Goal: Information Seeking & Learning: Learn about a topic

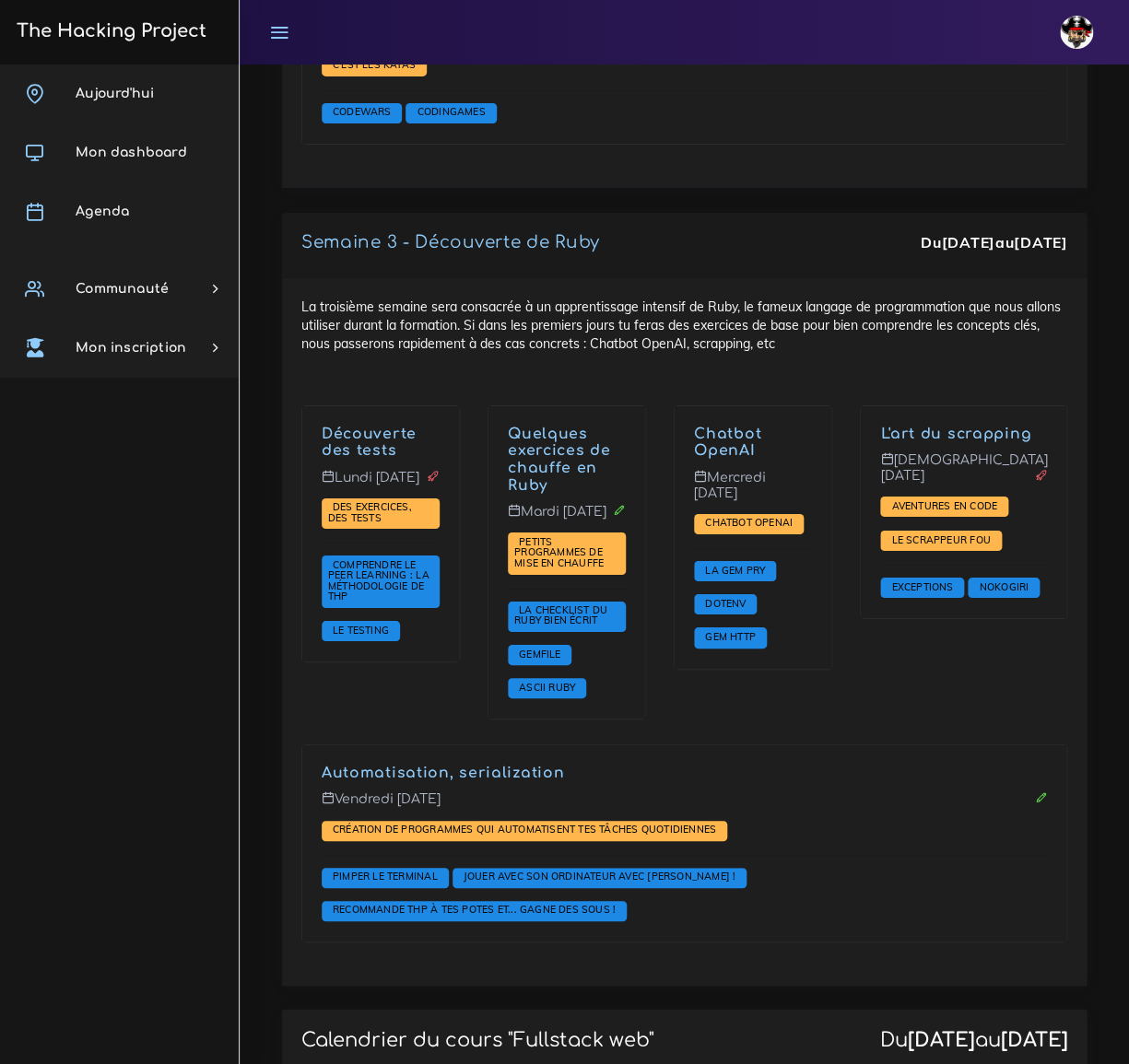
scroll to position [2032, 0]
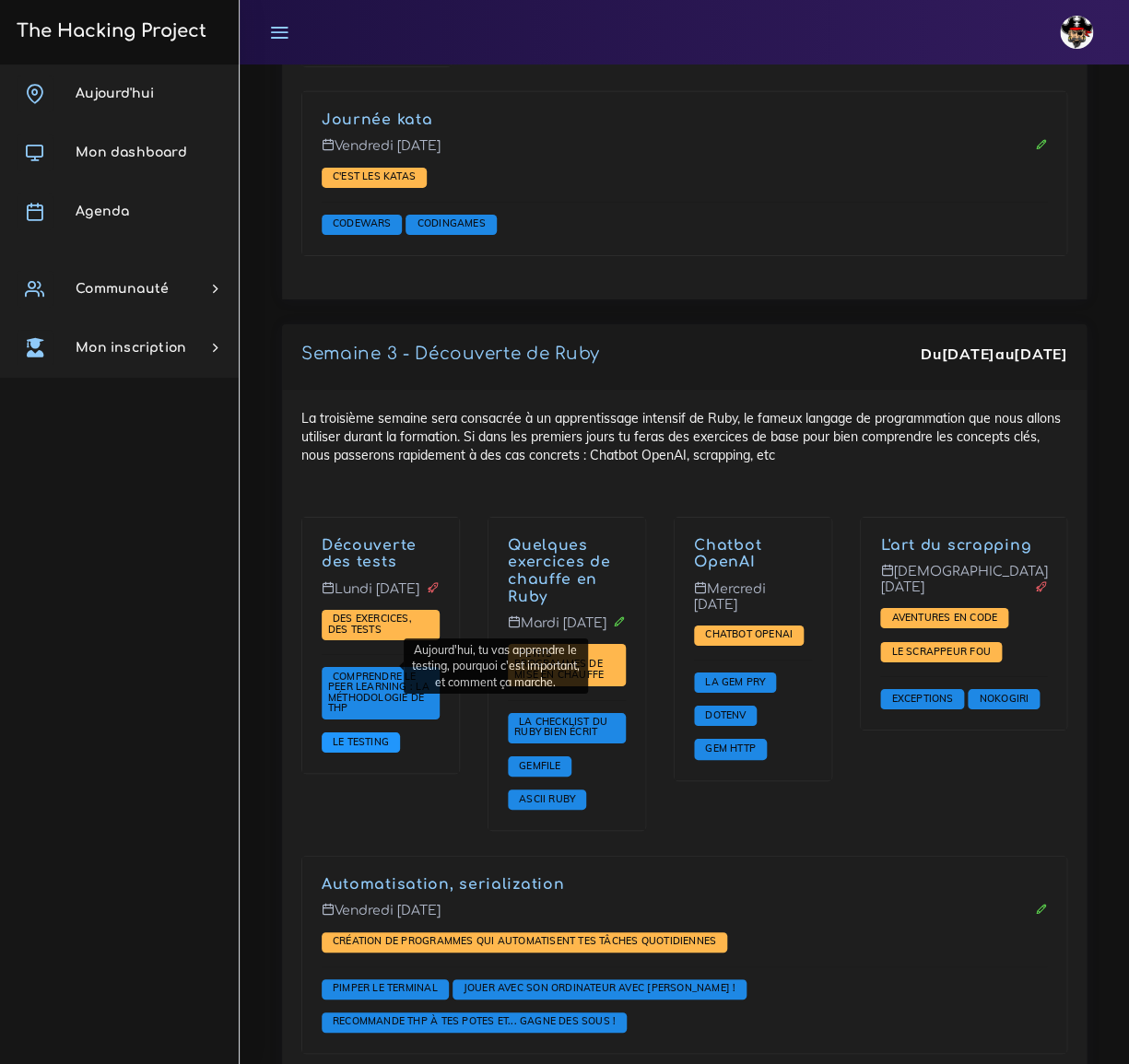
click at [368, 735] on span "Le testing" at bounding box center [360, 741] width 66 height 13
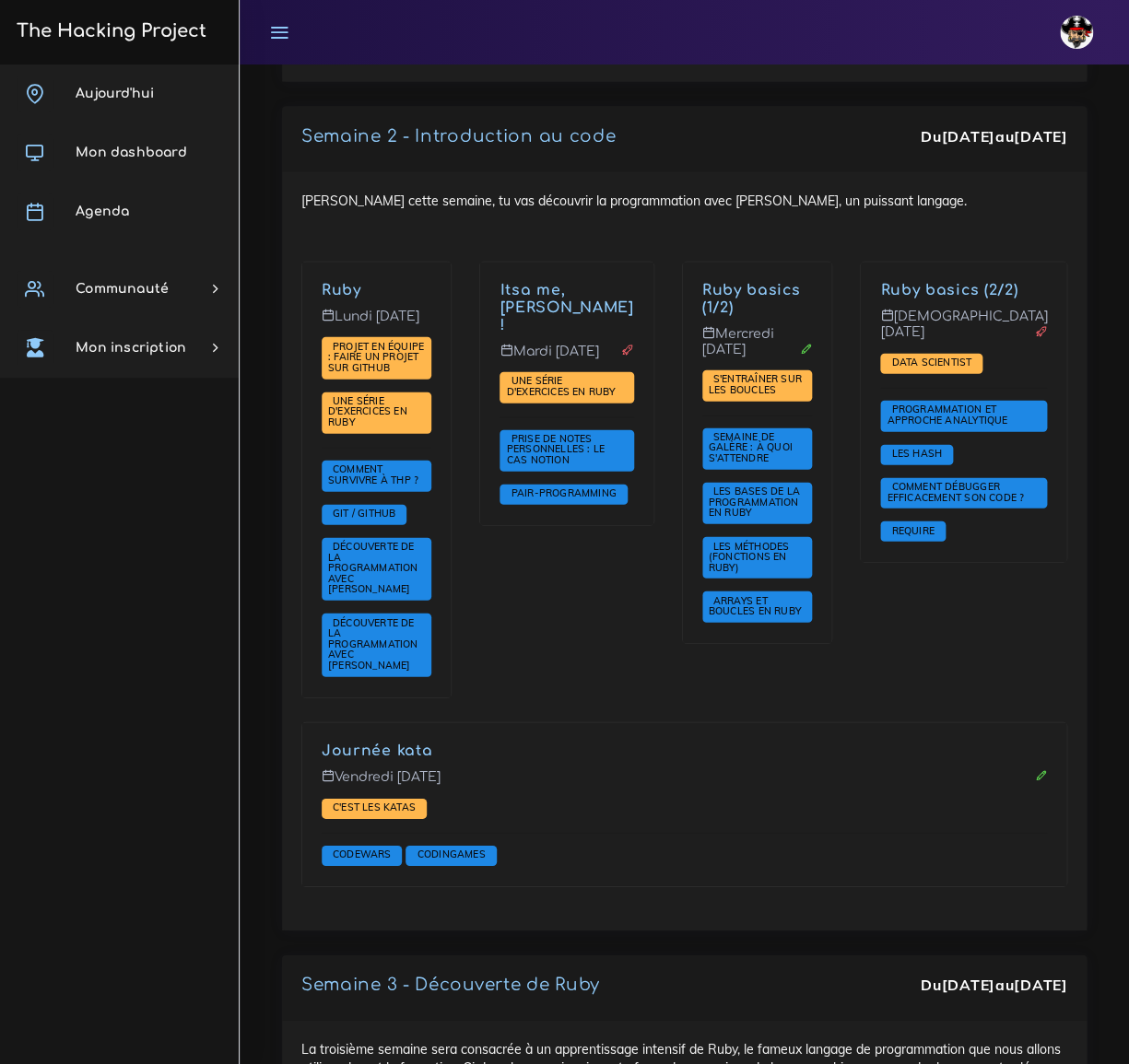
scroll to position [1362, 0]
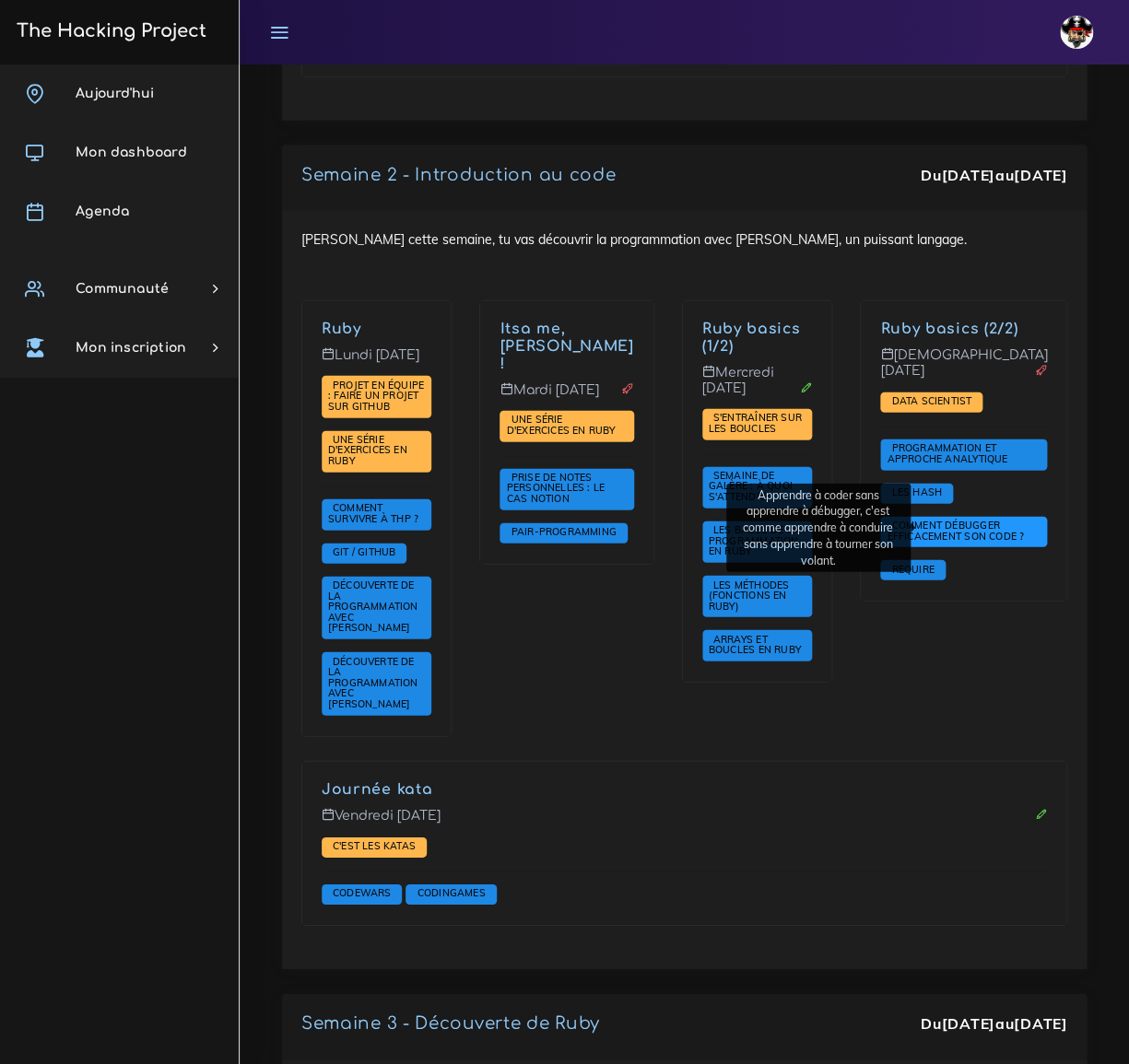
click at [976, 523] on span "Comment débugger efficacement son code ?" at bounding box center [957, 530] width 142 height 23
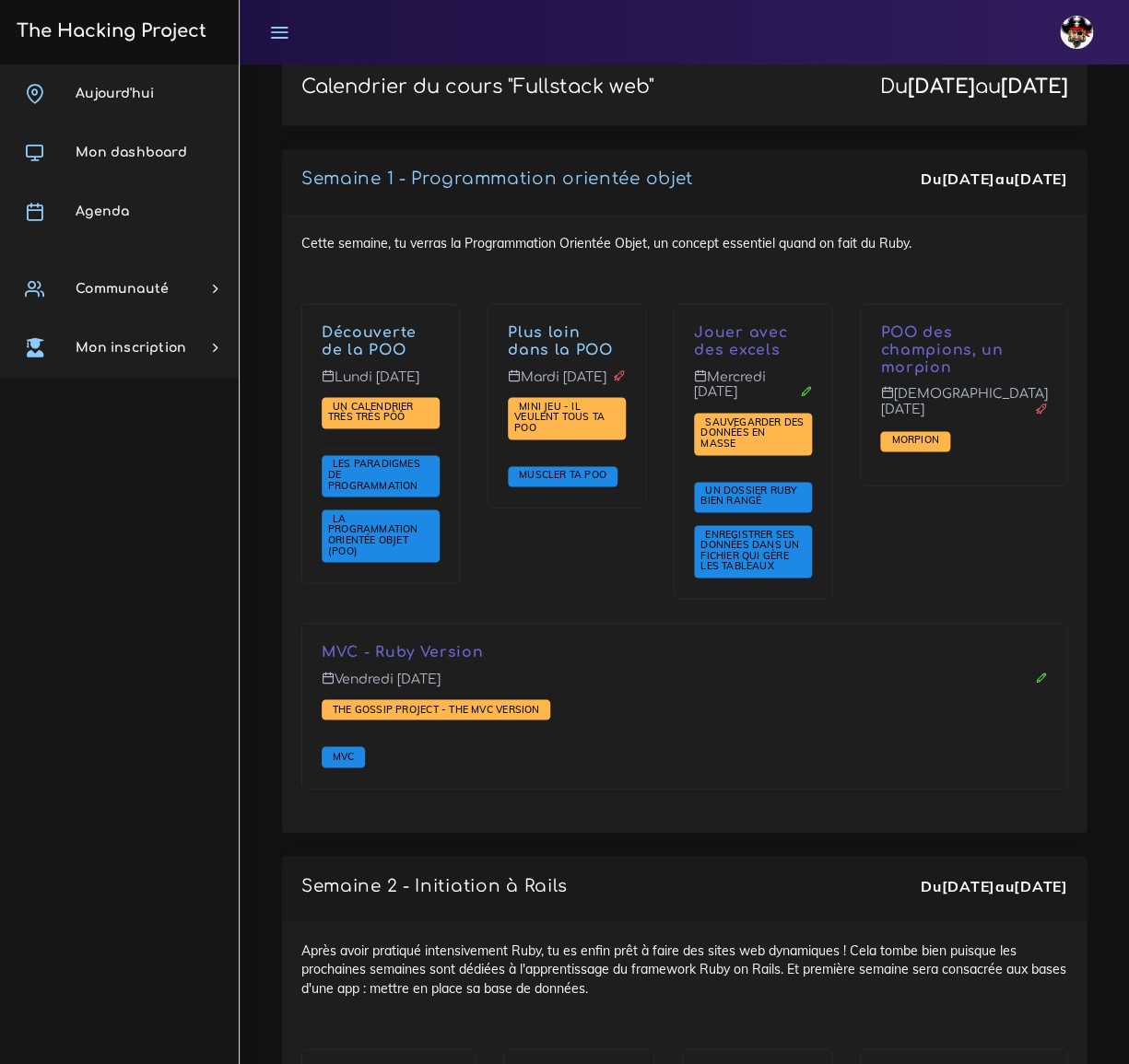
scroll to position [3121, 0]
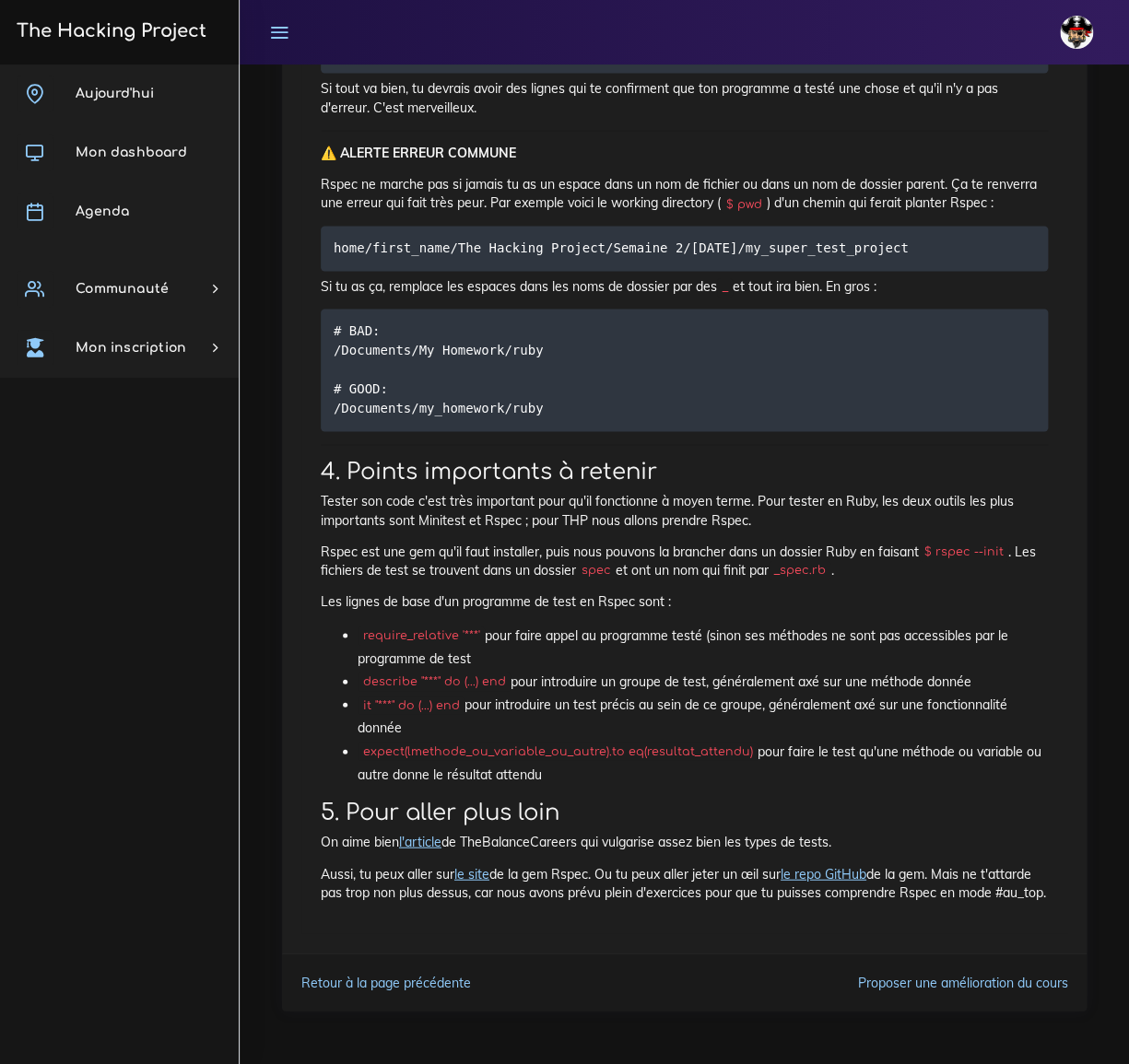
scroll to position [3453, 0]
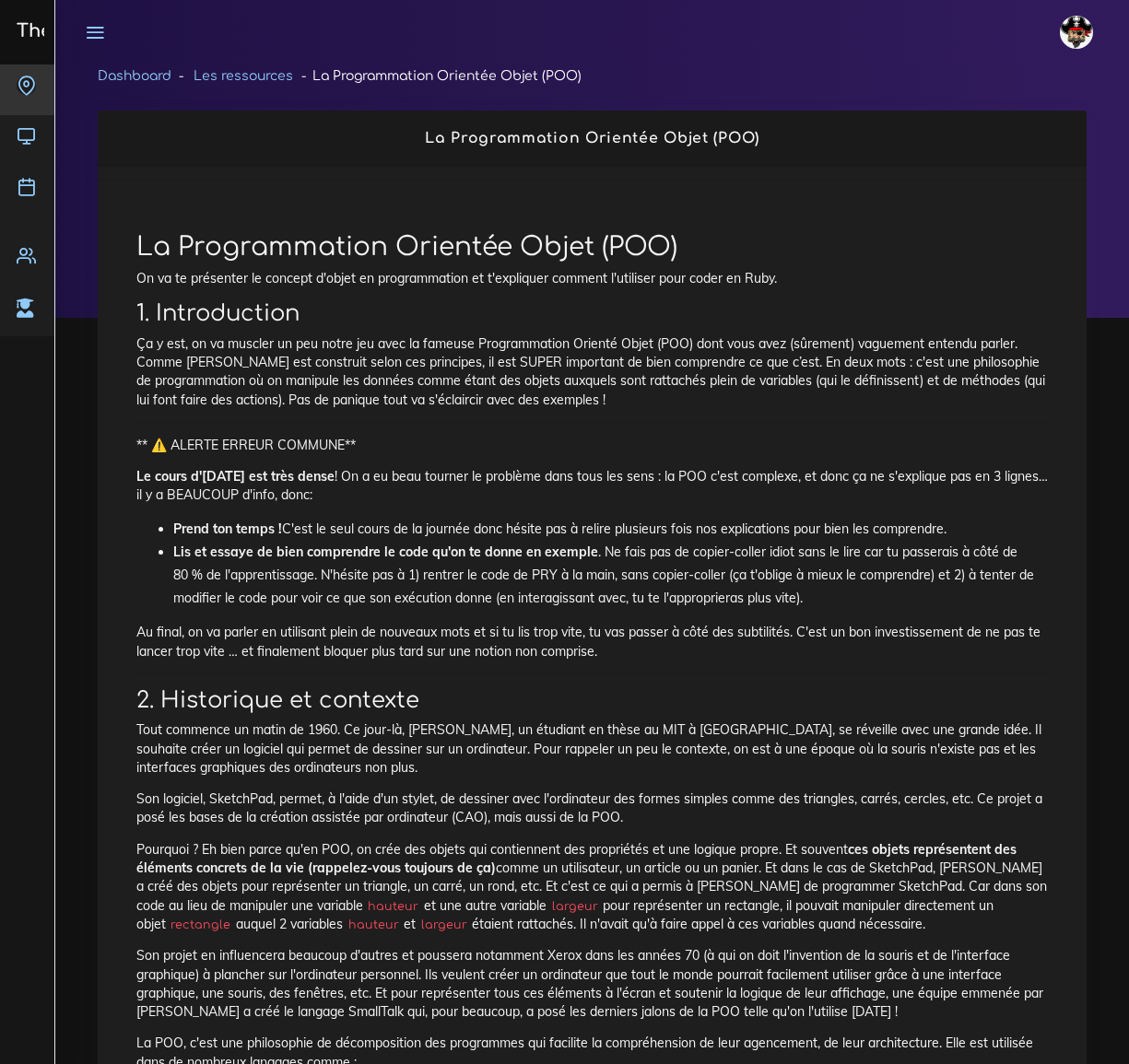
scroll to position [11885, 0]
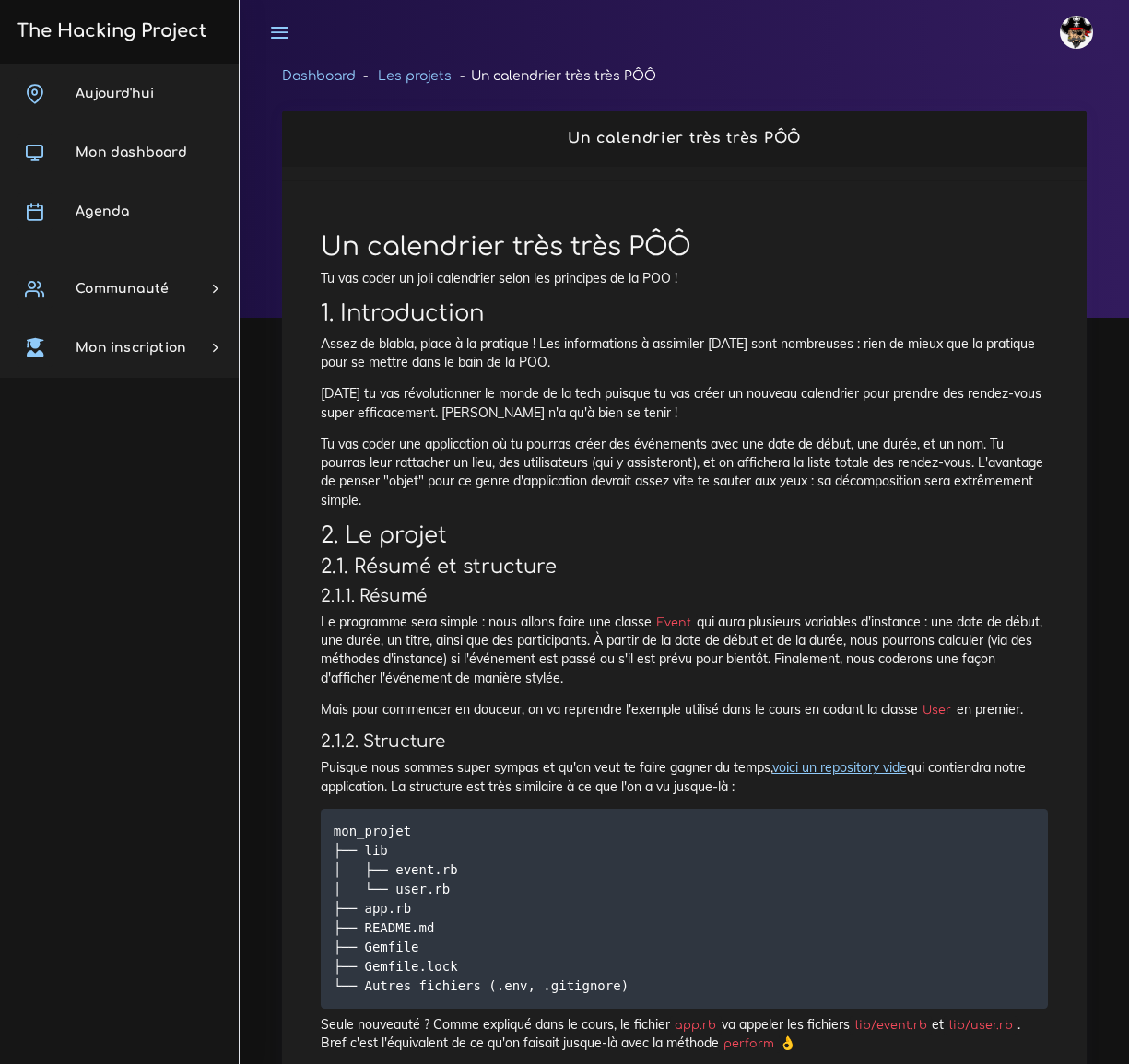
scroll to position [502, 0]
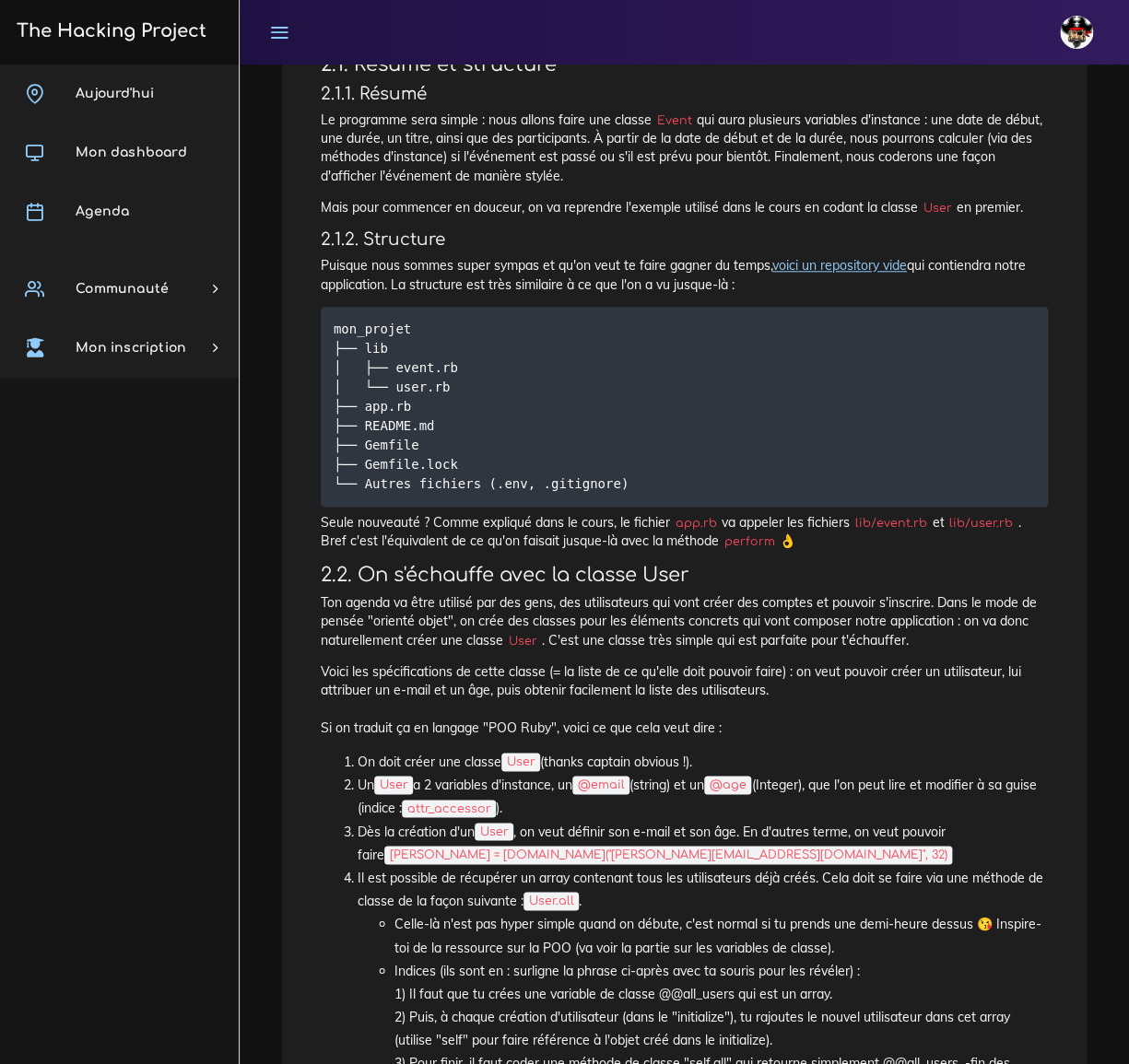
click at [279, 38] on icon at bounding box center [279, 32] width 21 height 21
click at [273, 33] on icon at bounding box center [279, 32] width 21 height 21
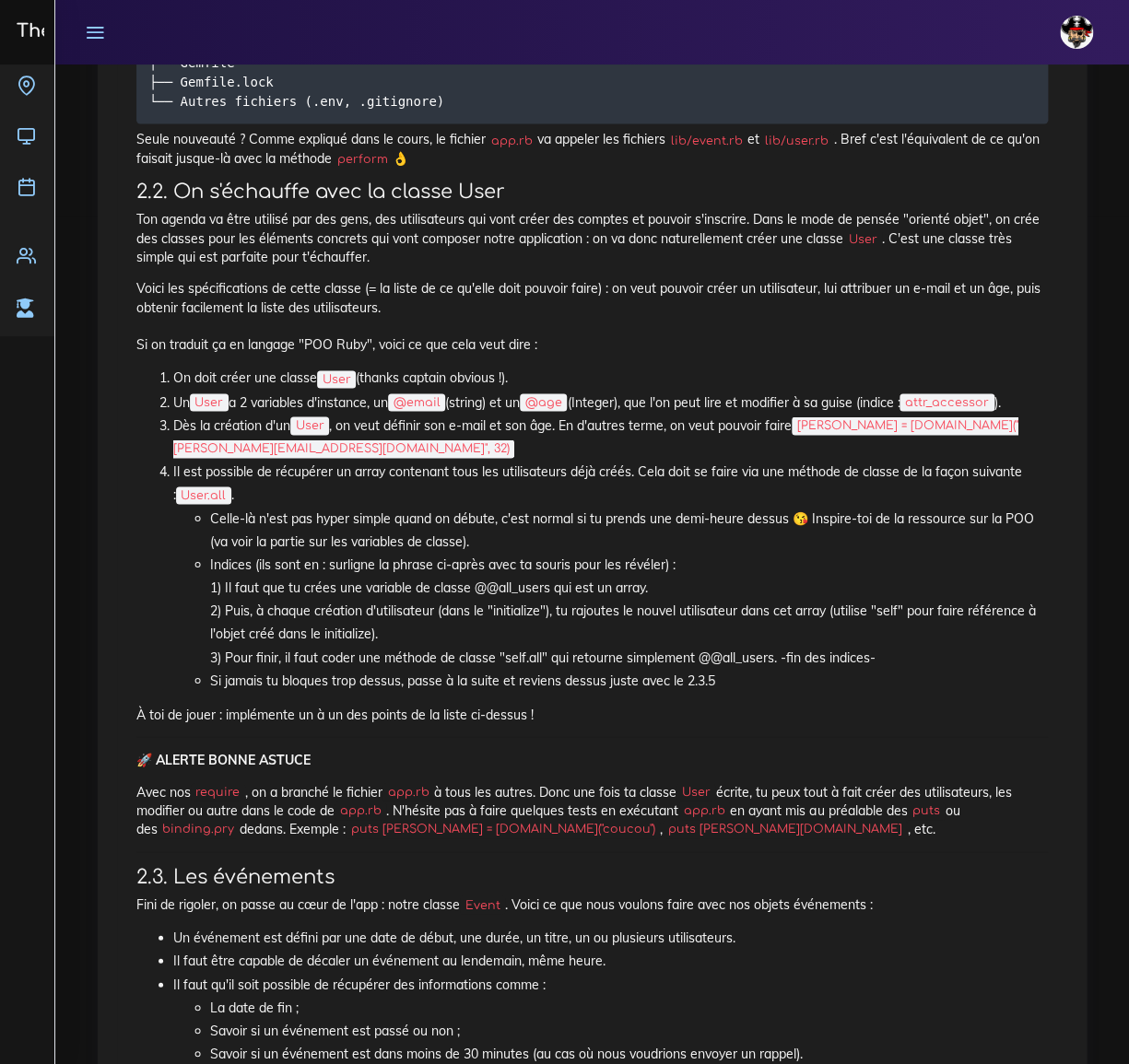
scroll to position [921, 0]
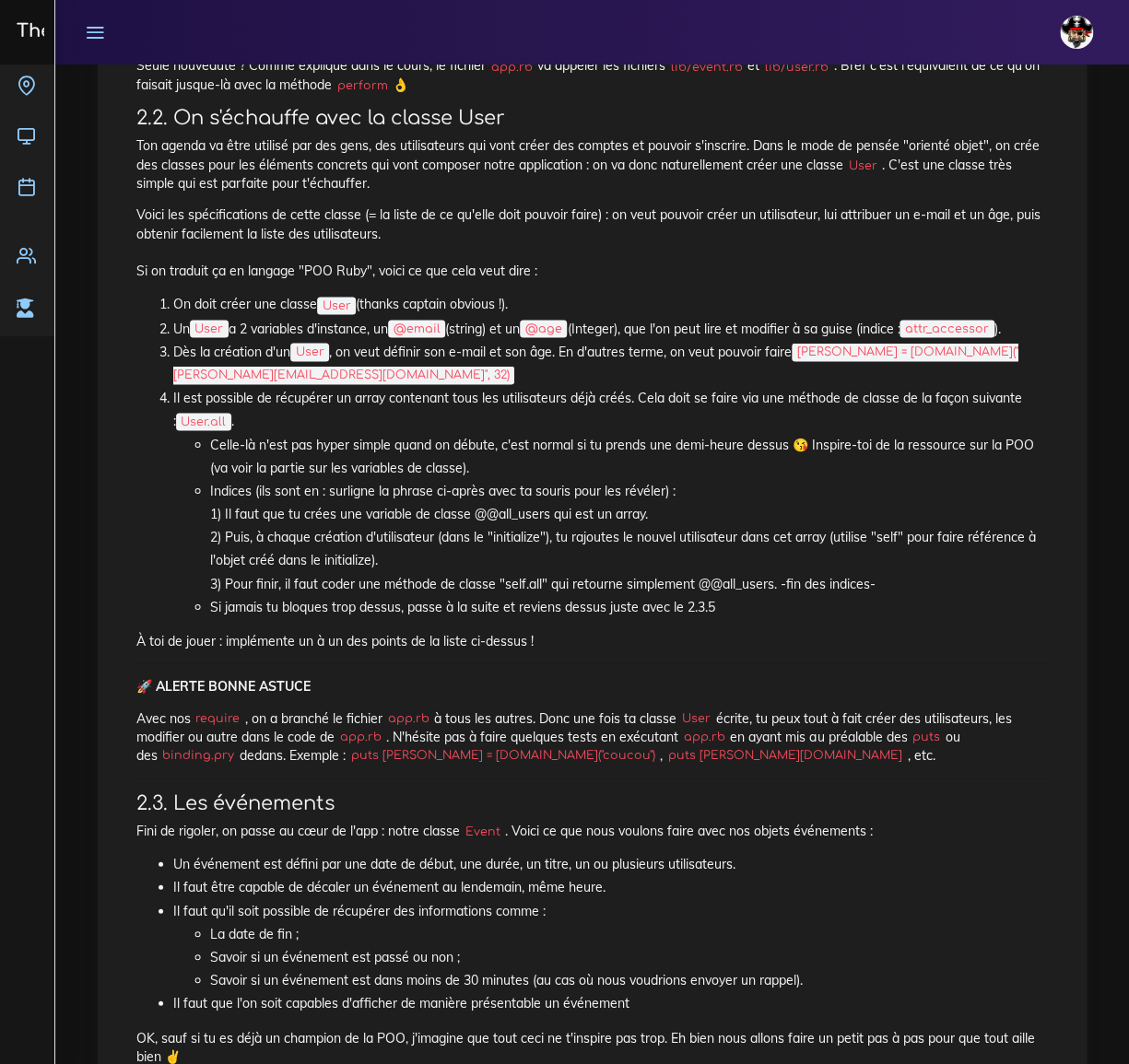
click at [880, 347] on code "julie = User.new("julie@email.com", 32)" at bounding box center [596, 363] width 845 height 41
drag, startPoint x: 802, startPoint y: 350, endPoint x: 1023, endPoint y: 355, distance: 221.1
click at [1018, 355] on code "julie = User.new("julie@email.com", 32)" at bounding box center [596, 363] width 845 height 41
copy code "julie = User.new("julie@email.com", 32)"
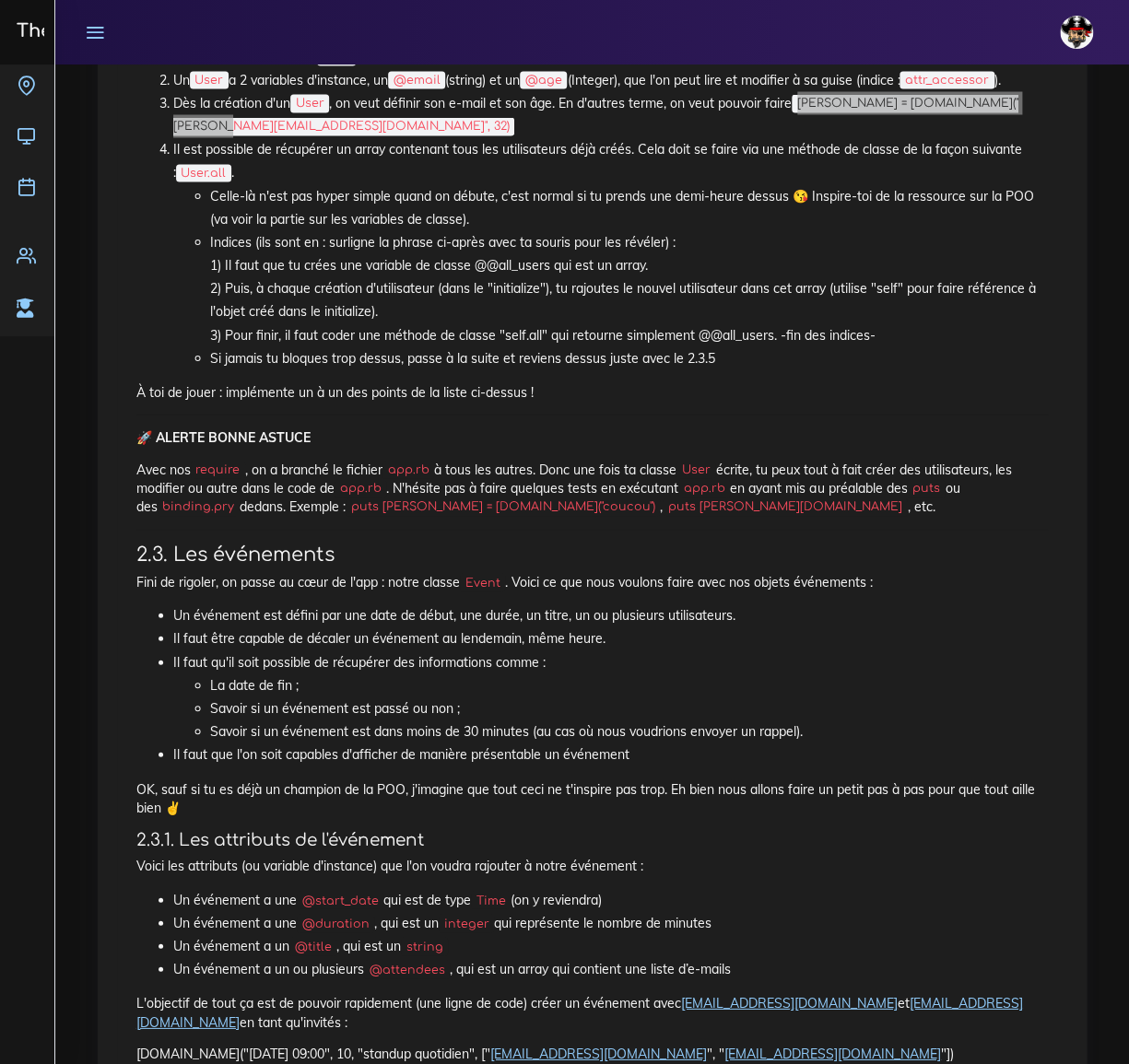
scroll to position [1172, 0]
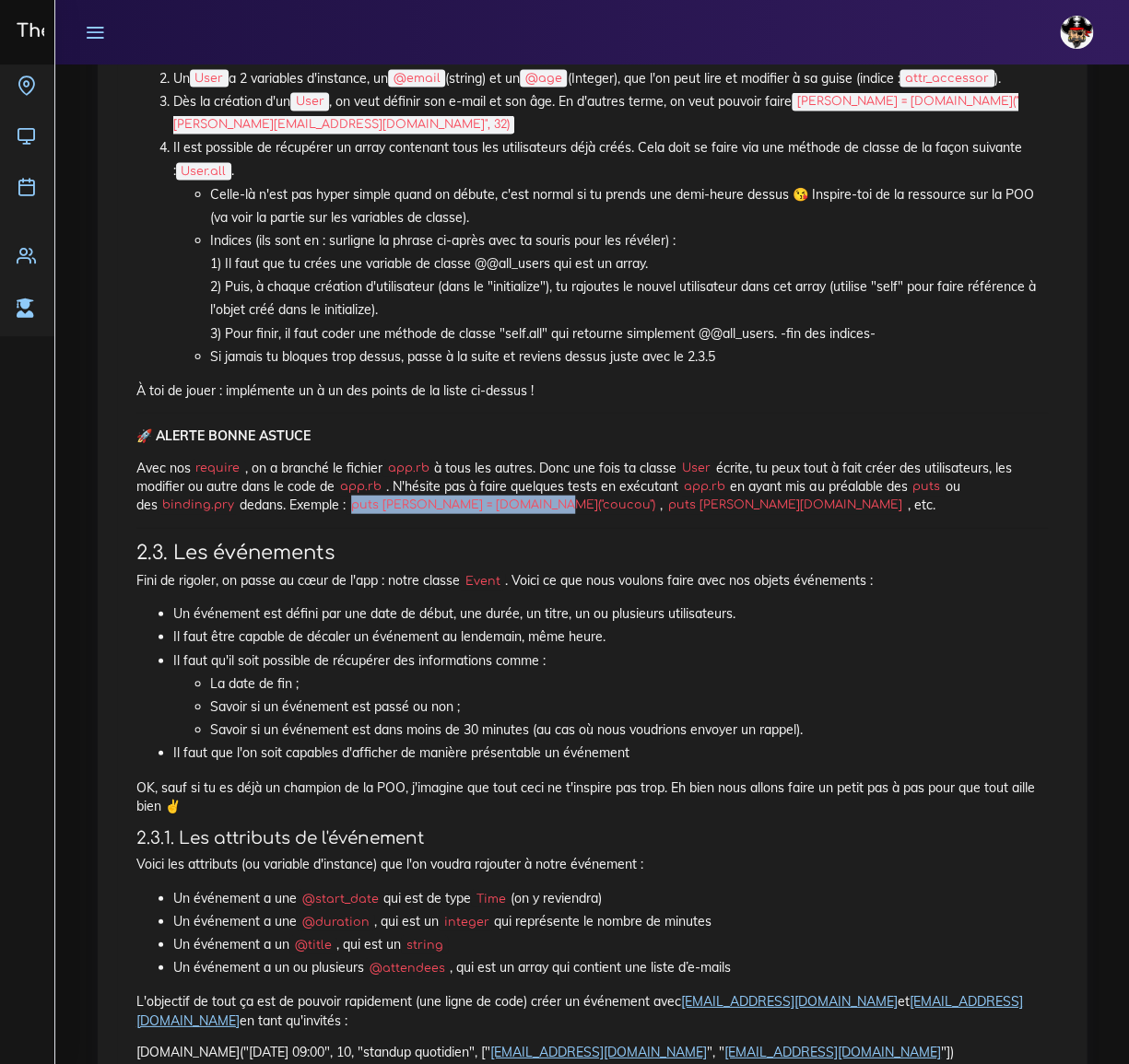
drag, startPoint x: 335, startPoint y: 479, endPoint x: 514, endPoint y: 482, distance: 179.0
click at [514, 496] on code "puts julie = User.new("coucou")" at bounding box center [502, 505] width 314 height 19
copy code "puts julie = User.new("coucou")"
drag, startPoint x: 528, startPoint y: 480, endPoint x: 619, endPoint y: 479, distance: 91.0
click at [662, 496] on code "puts julie.email" at bounding box center [785, 505] width 245 height 19
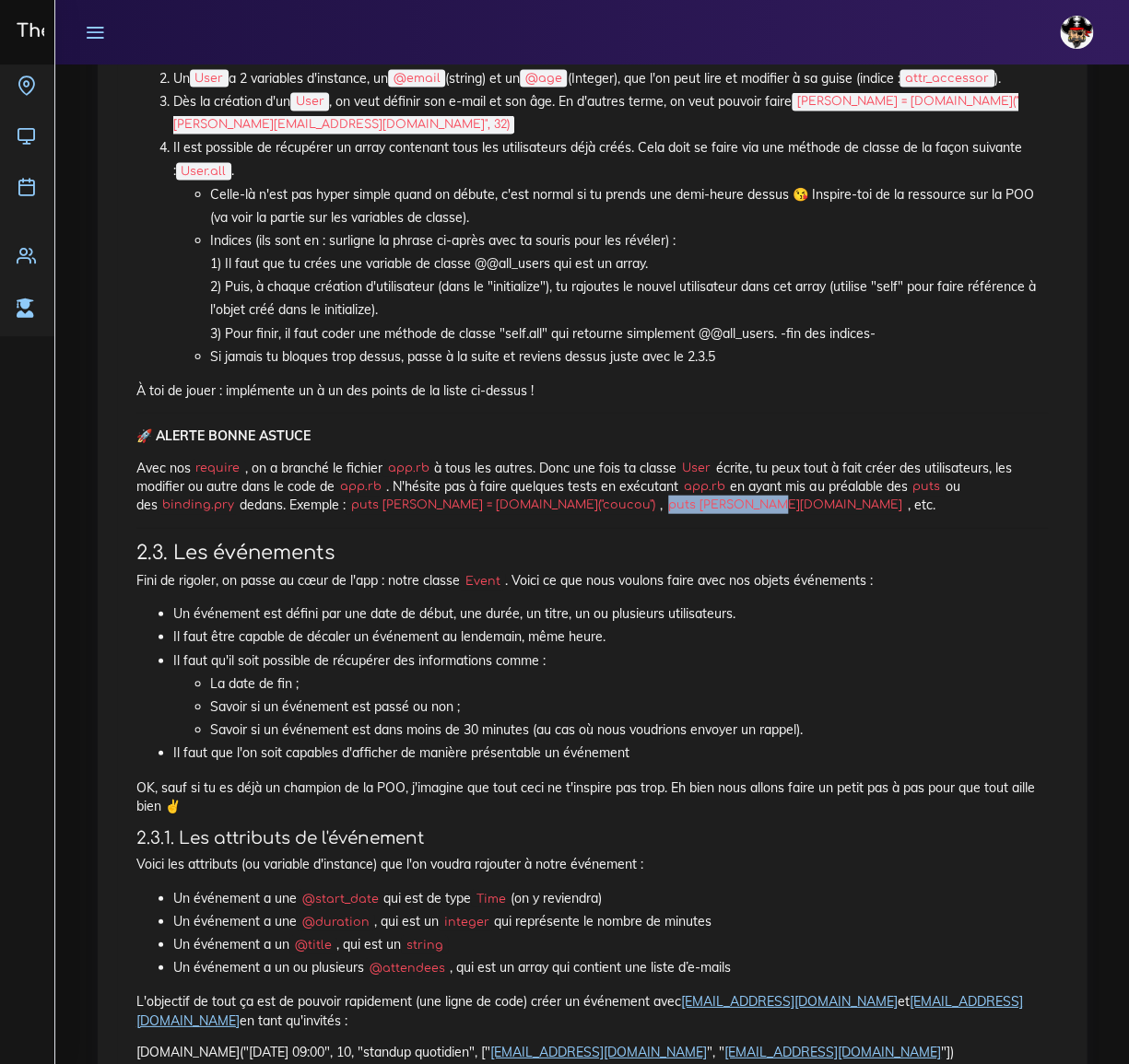
copy code "puts julie.email"
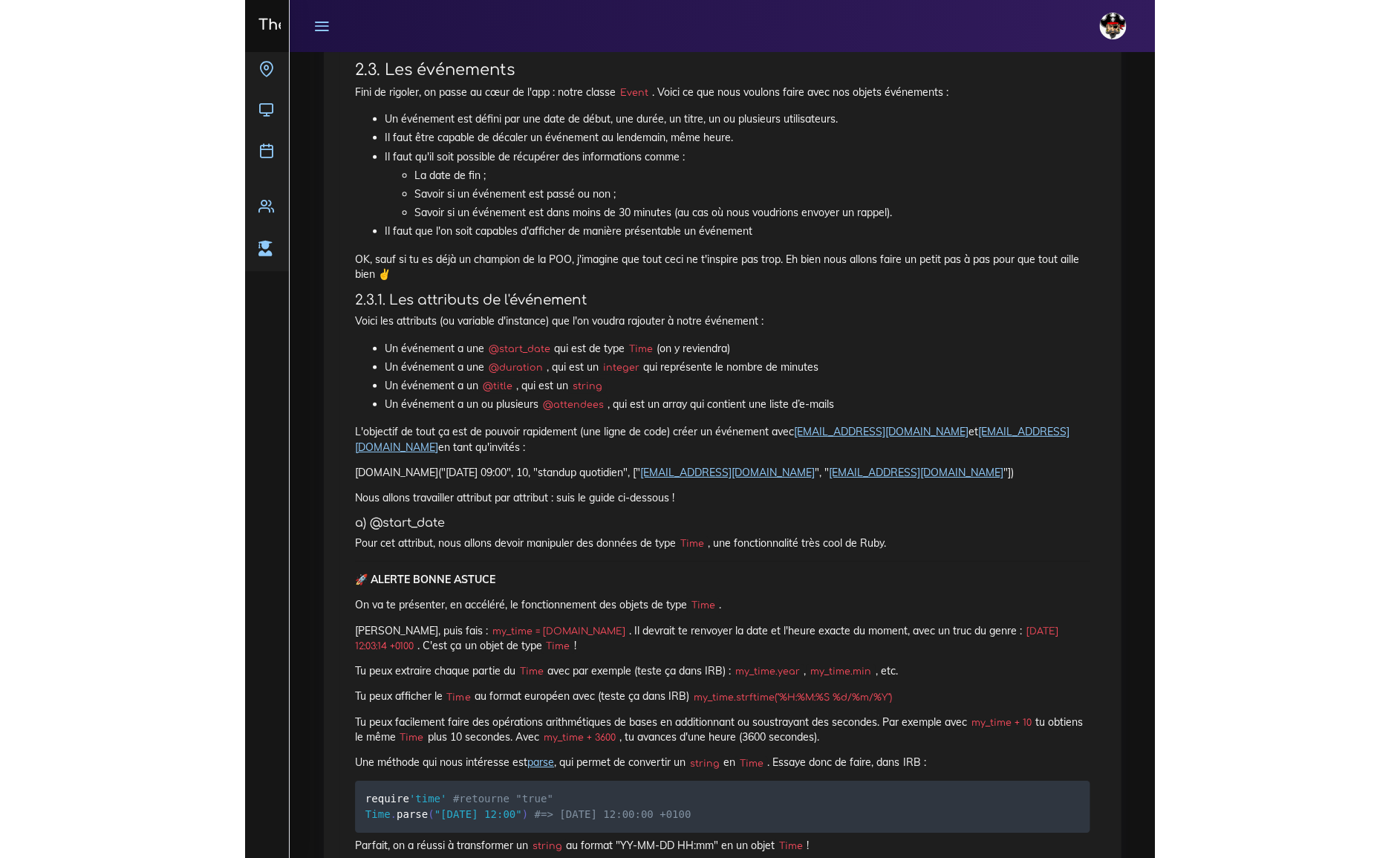
scroll to position [1283, 0]
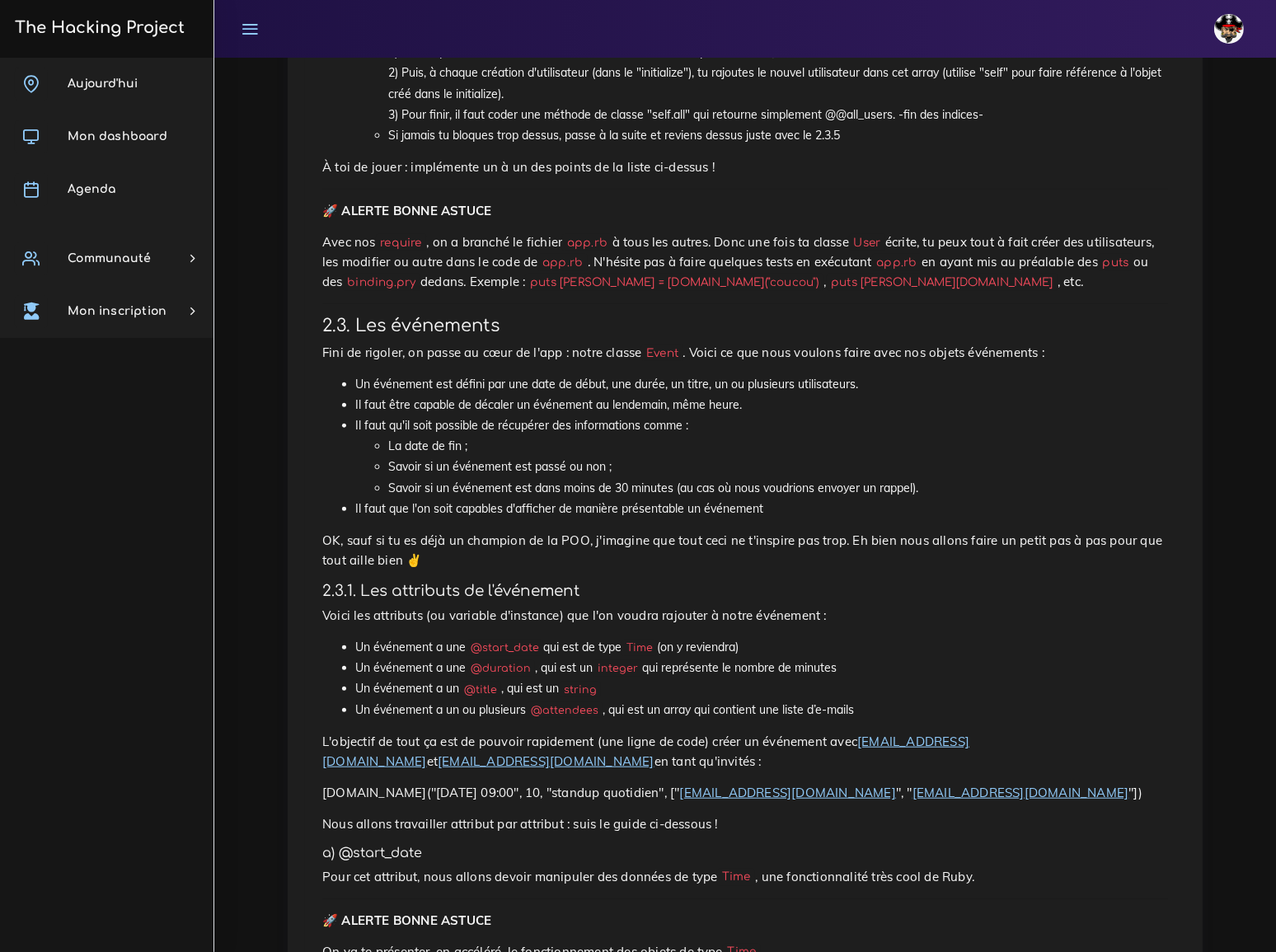
scroll to position [1273, 0]
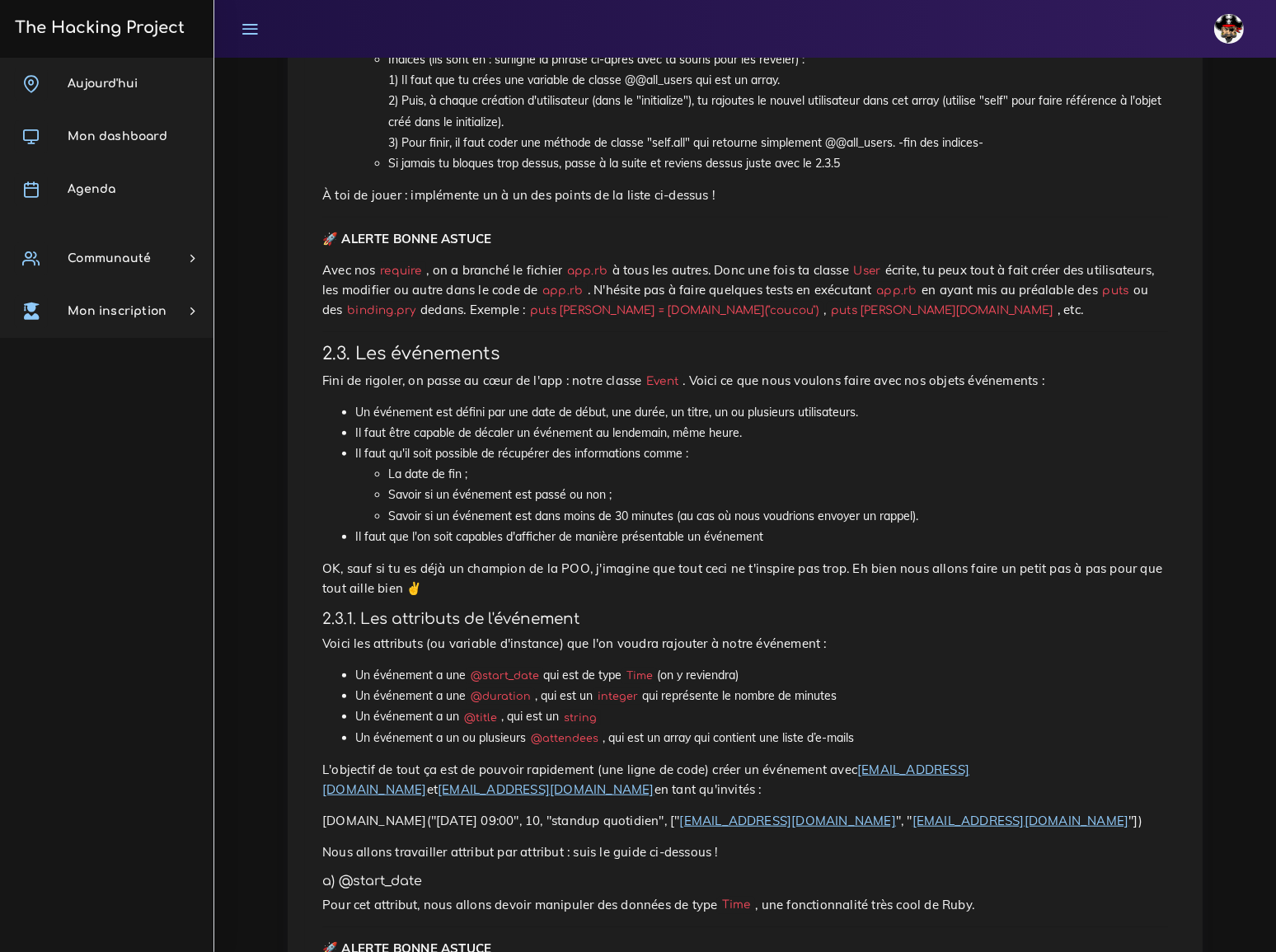
click at [705, 485] on li "Savoir si un événement est passé ou non ;" at bounding box center [778, 495] width 780 height 21
click at [799, 464] on li "La date de fin ;" at bounding box center [778, 474] width 780 height 21
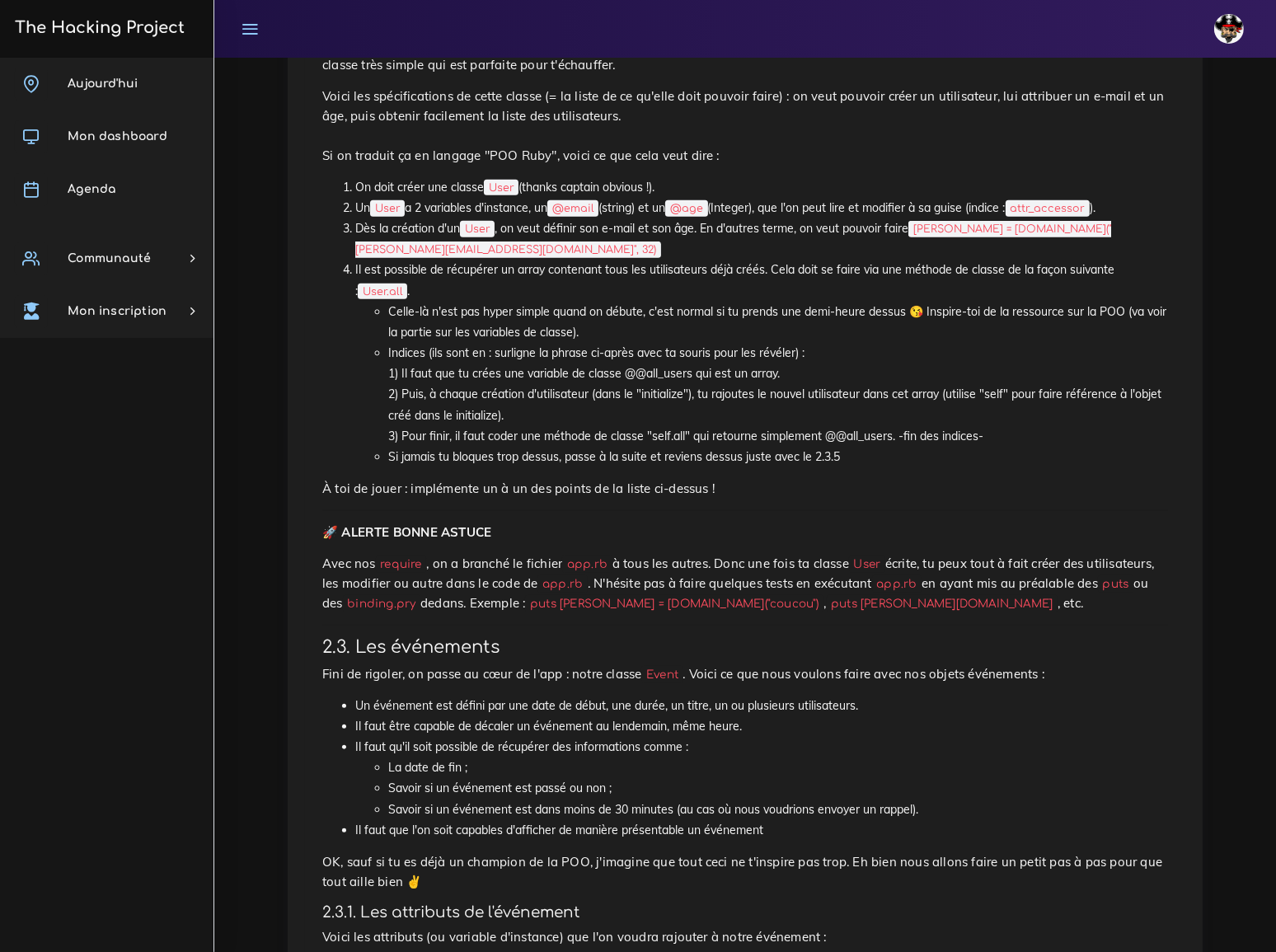
scroll to position [973, 0]
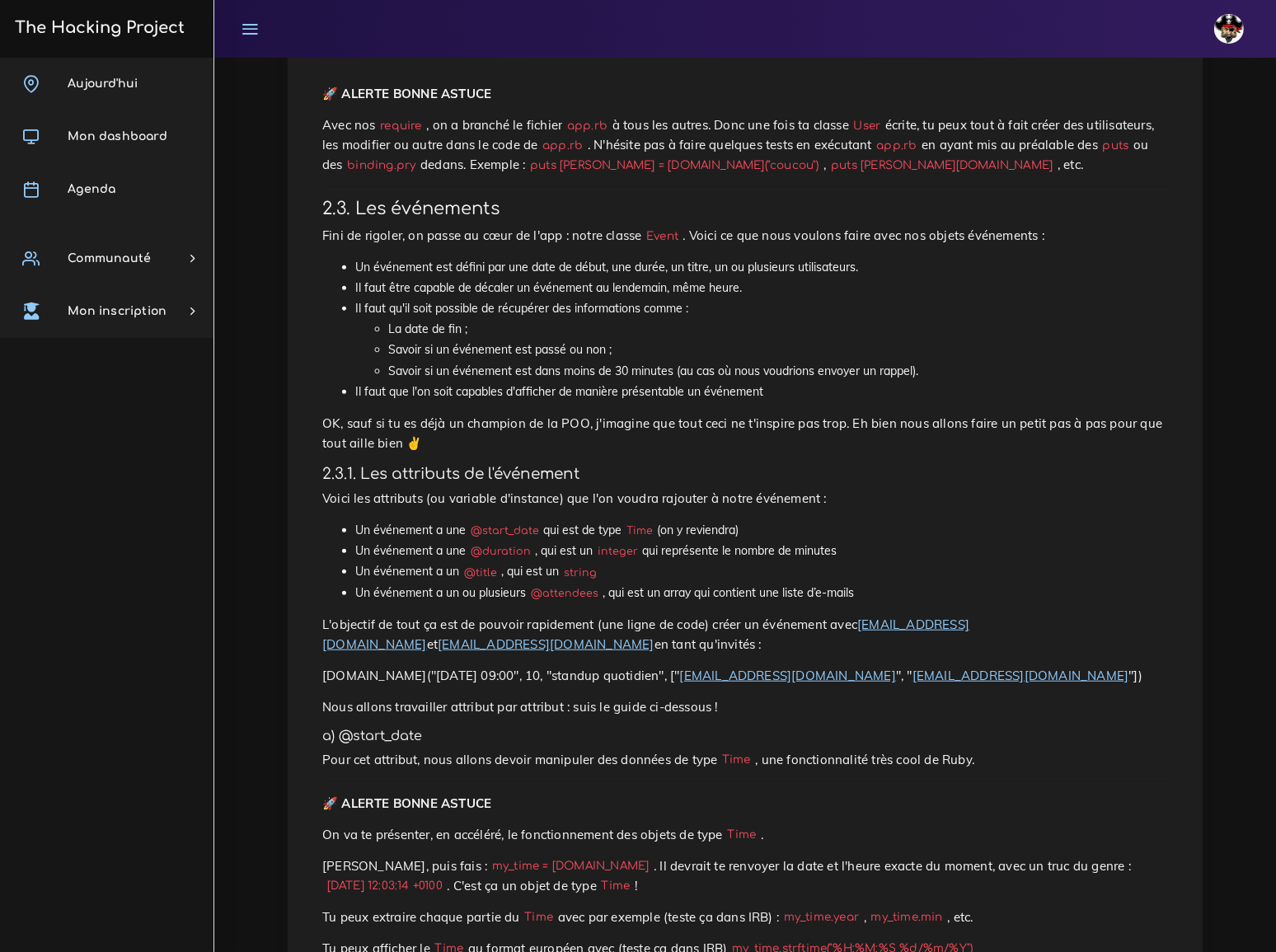
scroll to position [1424, 0]
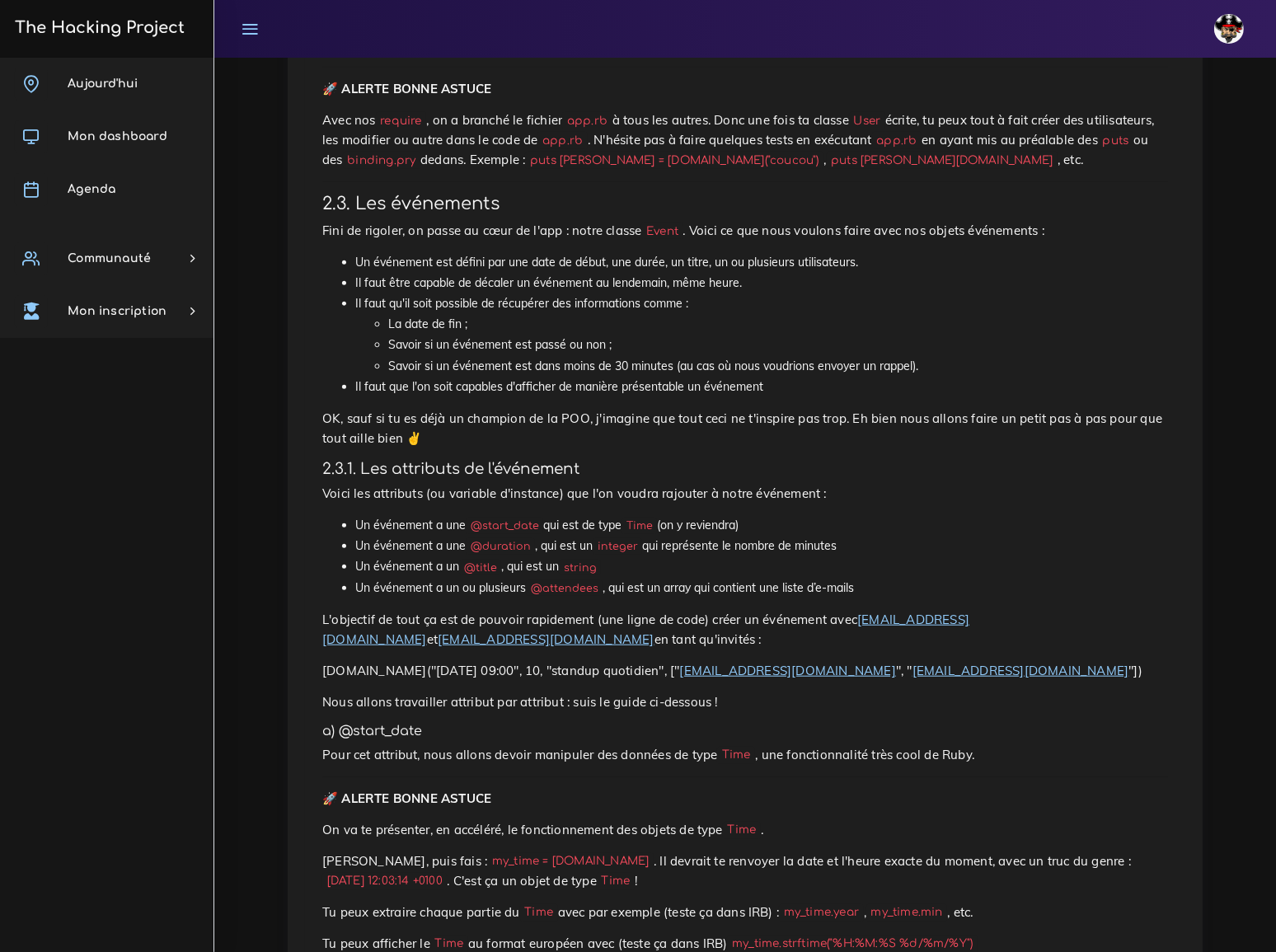
click at [867, 556] on li "Un événement a un @title , qui est un string" at bounding box center [761, 567] width 813 height 21
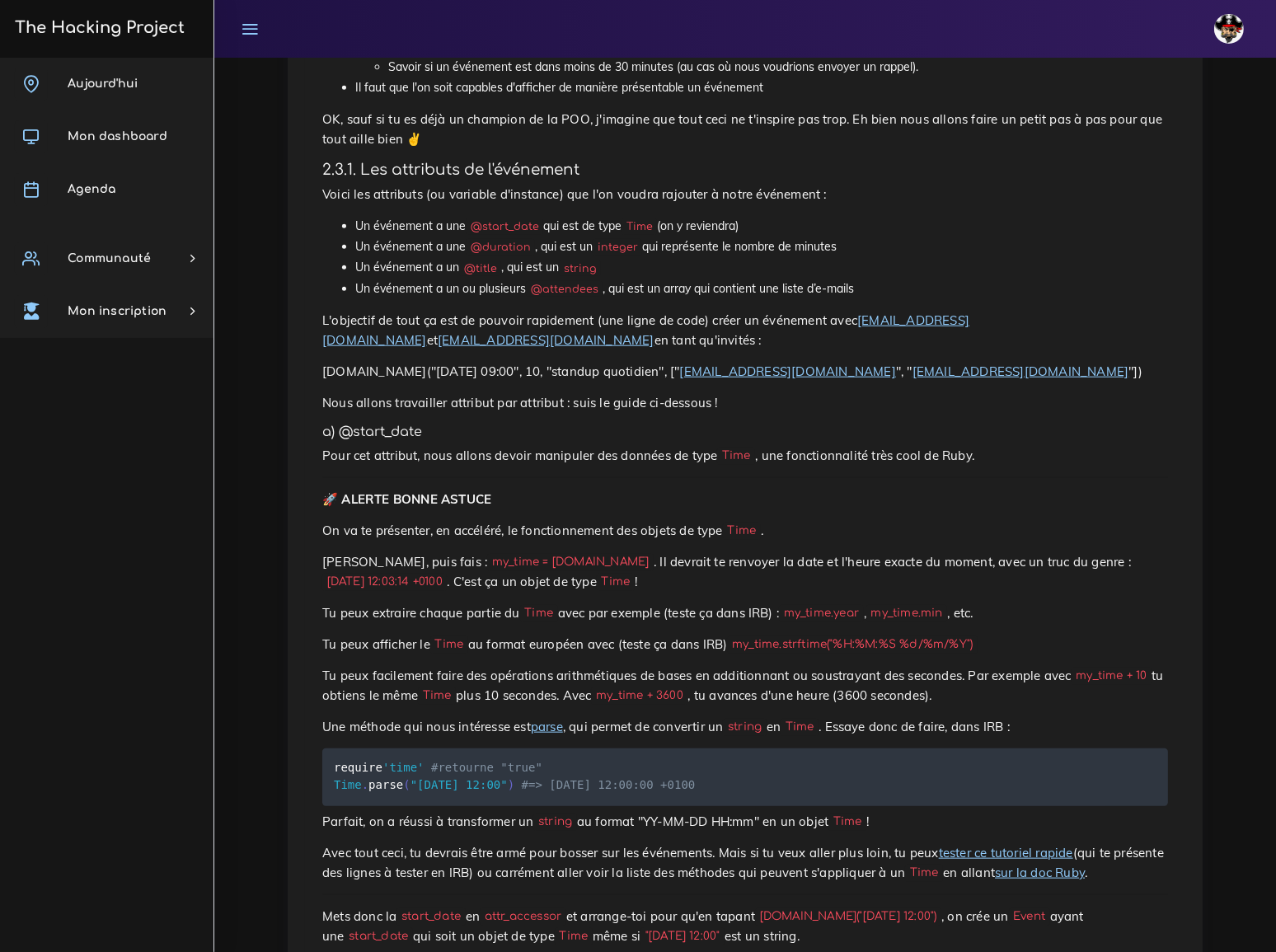
scroll to position [1648, 0]
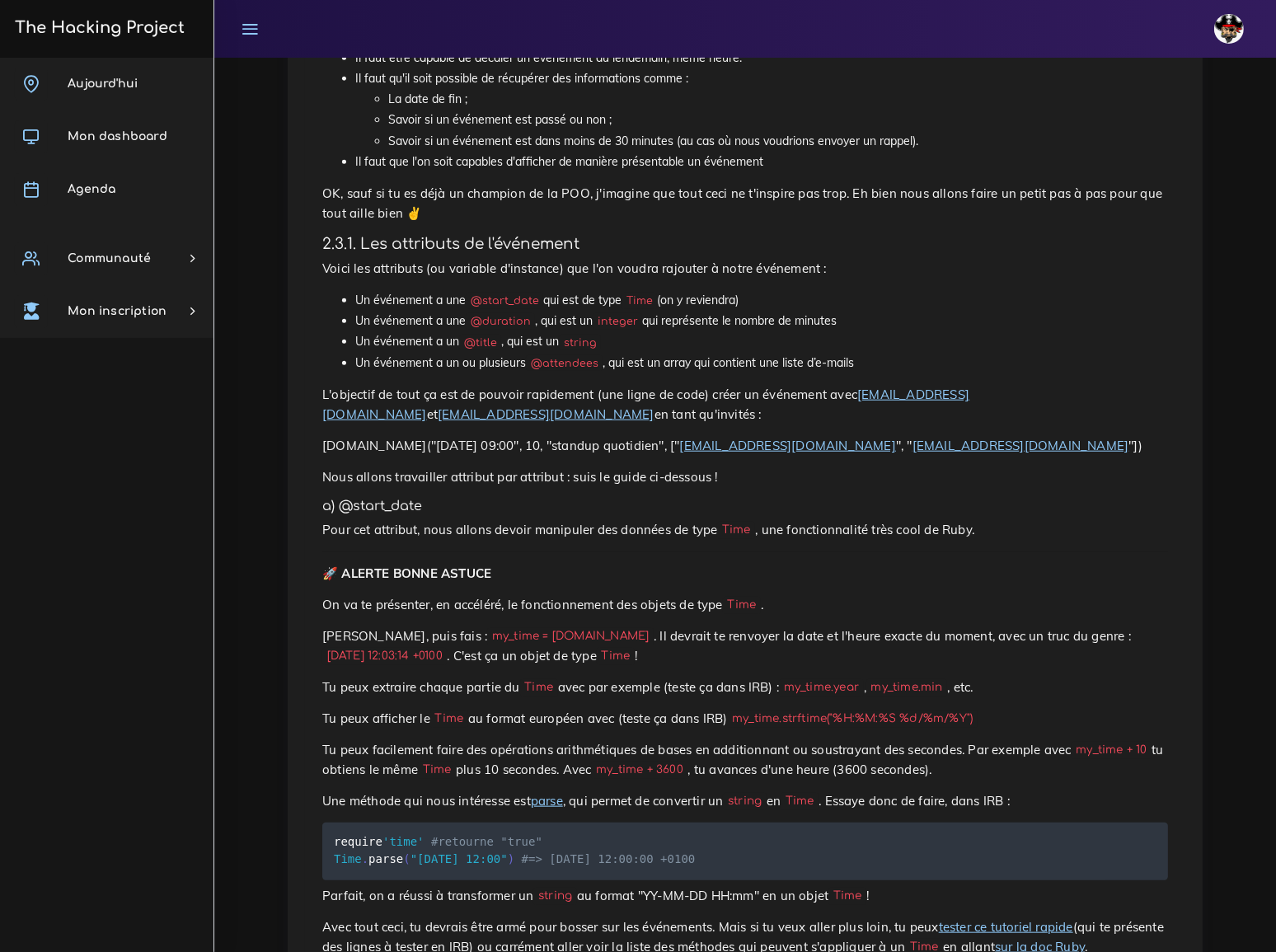
click at [873, 520] on p "Pour cet attribut, nous allons devoir manipuler des données de type Time , une …" at bounding box center [745, 529] width 845 height 20
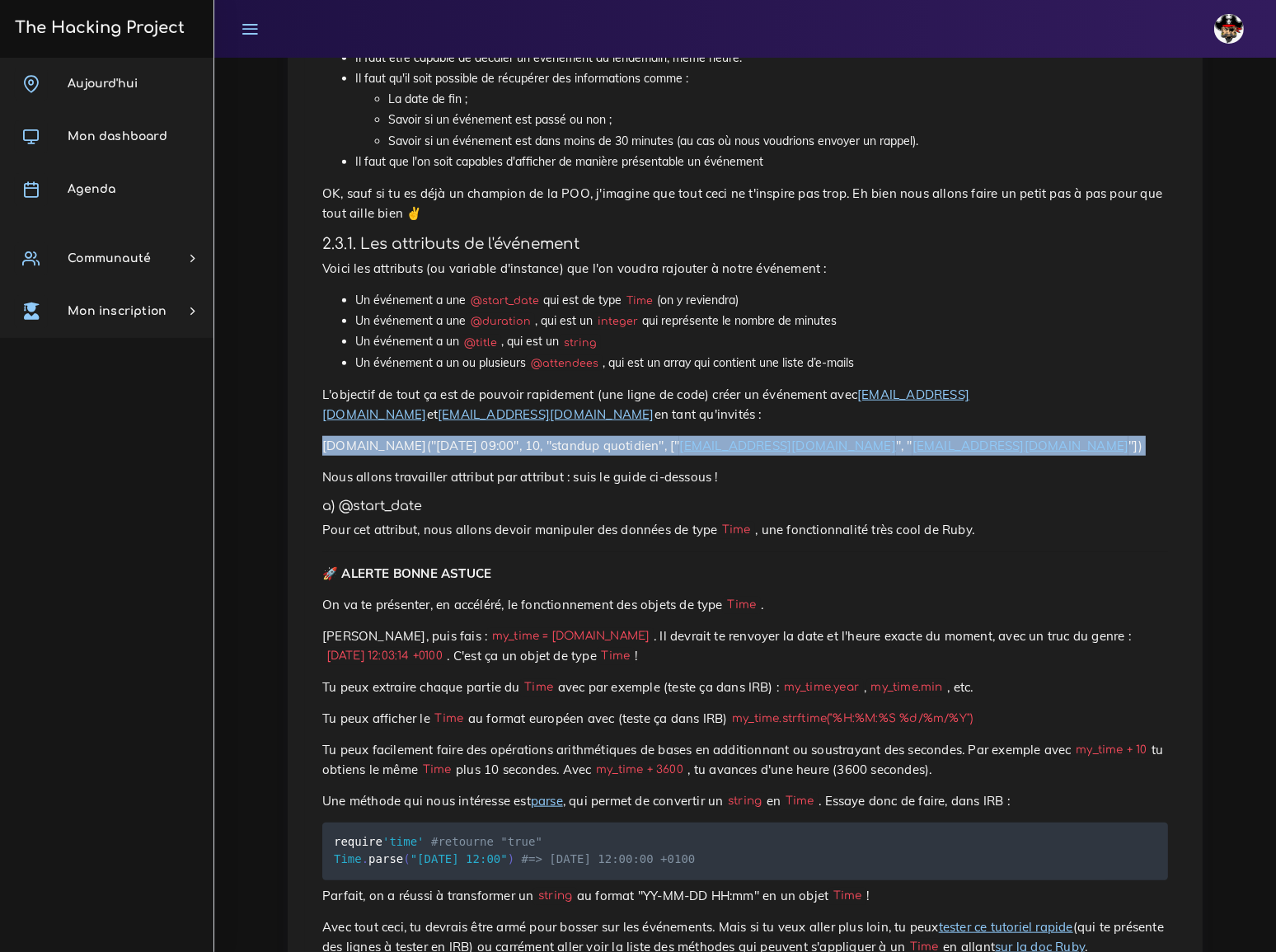
drag, startPoint x: 323, startPoint y: 302, endPoint x: 319, endPoint y: 313, distance: 11.7
copy div "Event.new("2019-01-13 09:00", 10, "standup quotidien", [" truc@machin.com ", " …"
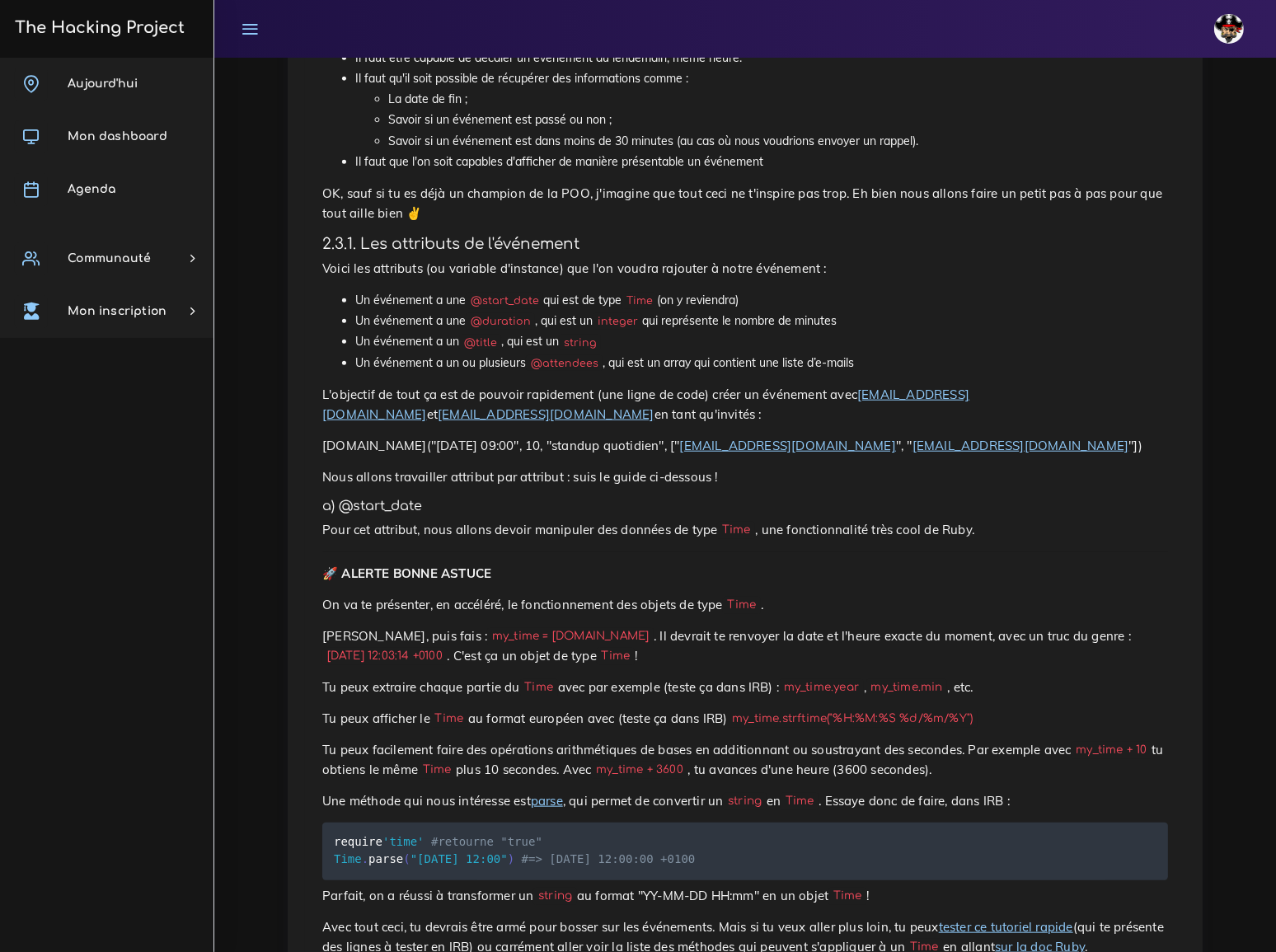
click at [677, 499] on h5 "a) @start_date" at bounding box center [745, 507] width 845 height 16
